Goal: Register for event/course

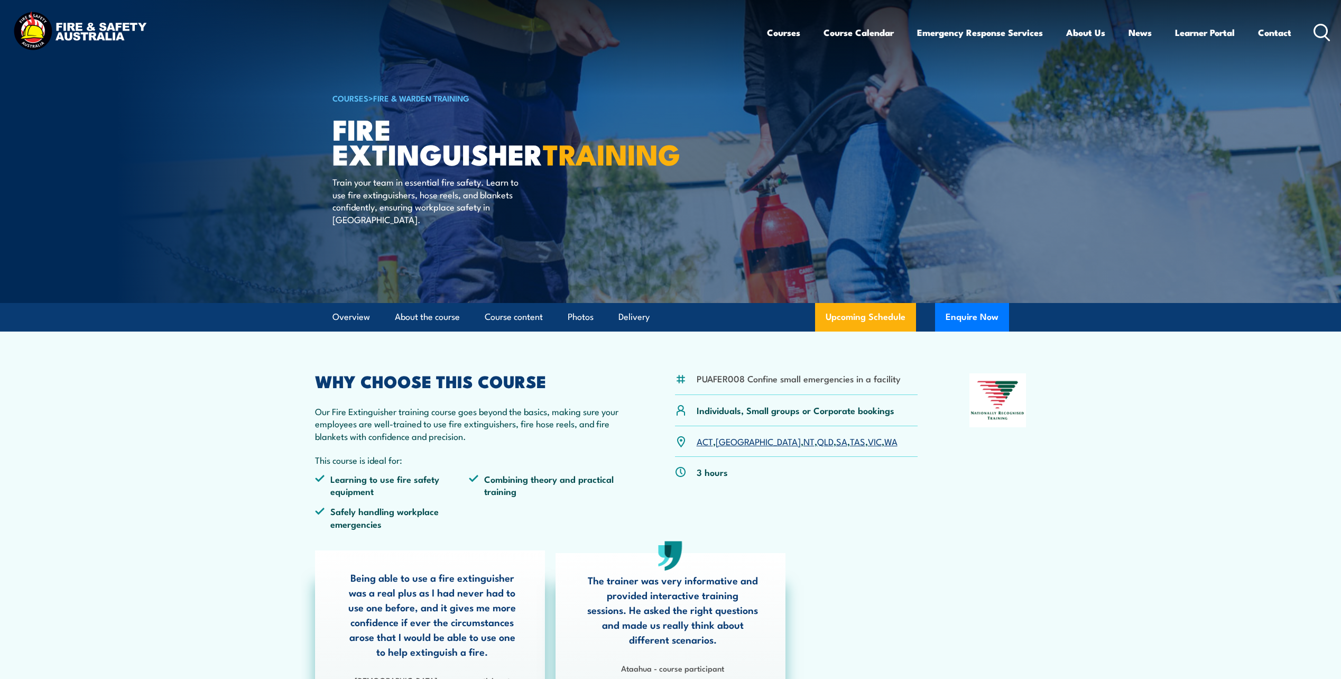
click at [884, 443] on link "WA" at bounding box center [890, 440] width 13 height 13
